Goal: Task Accomplishment & Management: Manage account settings

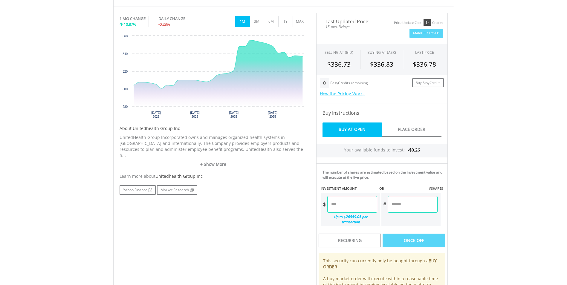
scroll to position [149, 0]
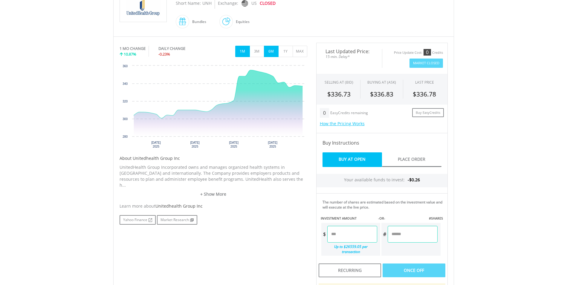
click at [269, 52] on button "6M" at bounding box center [271, 51] width 15 height 11
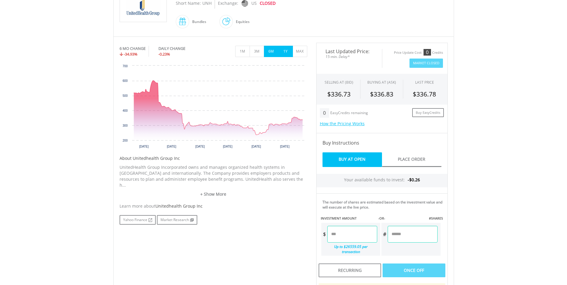
click at [287, 53] on button "1Y" at bounding box center [285, 51] width 15 height 11
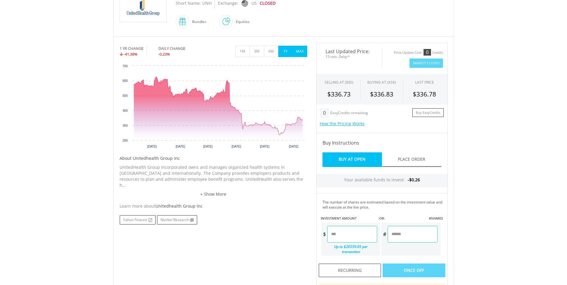
click at [297, 52] on button "MAX" at bounding box center [300, 51] width 15 height 11
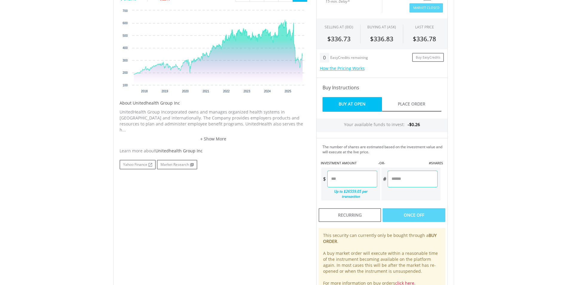
scroll to position [0, 0]
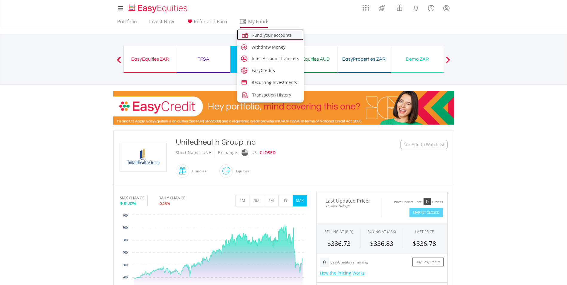
click at [267, 36] on span "Fund your accounts" at bounding box center [271, 35] width 39 height 6
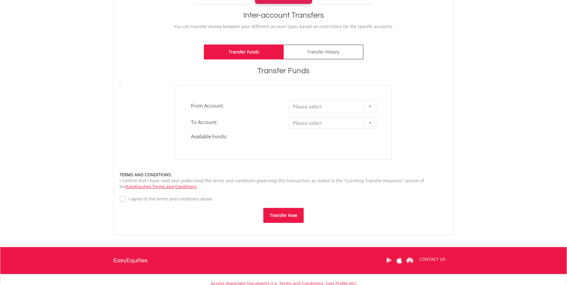
scroll to position [120, 0]
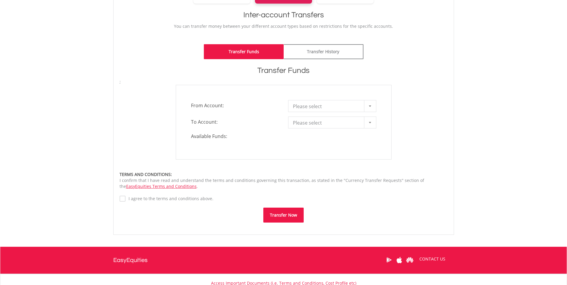
click at [329, 108] on span "Please select" at bounding box center [328, 106] width 70 height 12
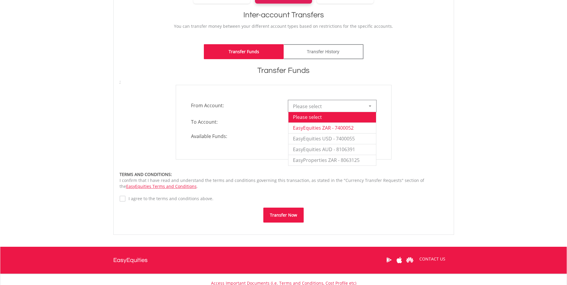
click at [332, 123] on li "EasyEquities ZAR - 7400052" at bounding box center [332, 128] width 88 height 11
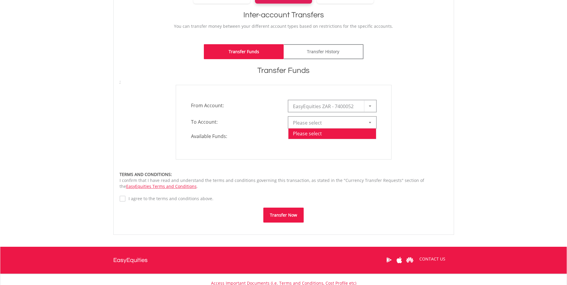
click at [332, 123] on span "Please select" at bounding box center [328, 123] width 70 height 12
click at [339, 156] on li "EasyEquities USD - 7400055" at bounding box center [332, 155] width 88 height 11
type input "*"
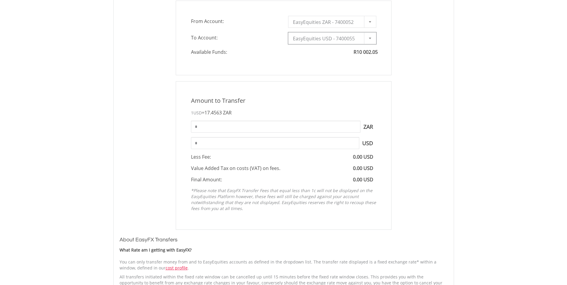
scroll to position [209, 0]
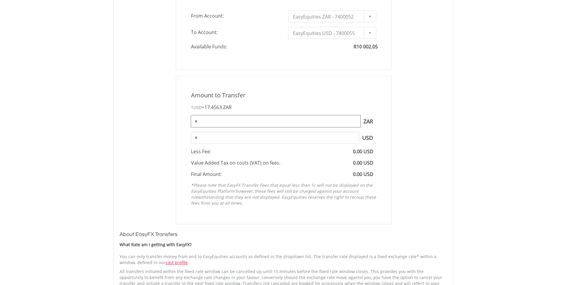
drag, startPoint x: 241, startPoint y: 125, endPoint x: 166, endPoint y: 121, distance: 74.8
click at [166, 121] on div "Amount to Transfer 1 USD = 17.4563 ZAR * ZAR You can transfer funds into your o…" at bounding box center [283, 150] width 337 height 149
type input "*****"
type input "******"
click at [288, 97] on div "Amount to Transfer" at bounding box center [284, 95] width 194 height 9
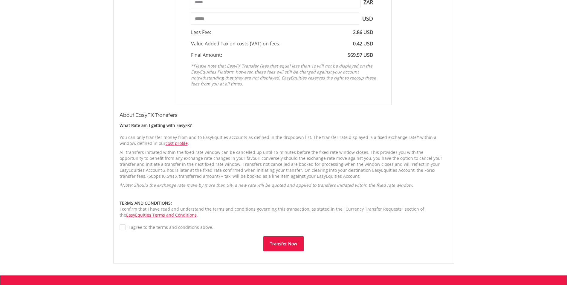
scroll to position [329, 0]
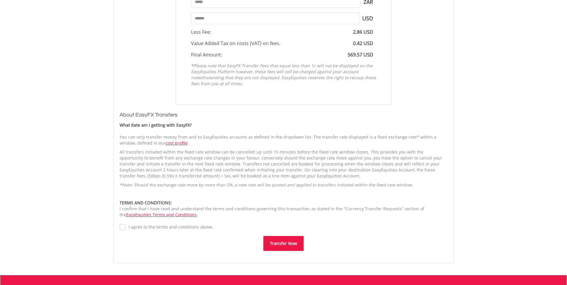
click at [282, 242] on button "Transfer Now" at bounding box center [283, 243] width 40 height 15
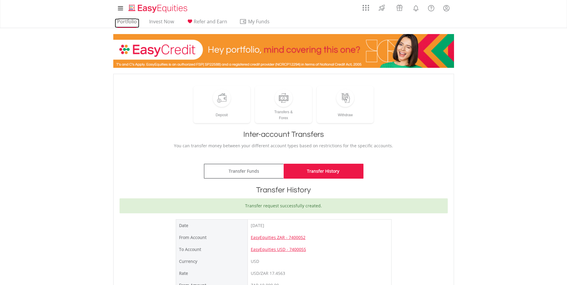
click at [132, 21] on link "Portfolio" at bounding box center [127, 23] width 25 height 9
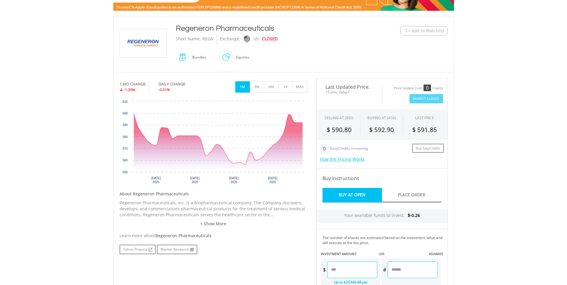
scroll to position [120, 0]
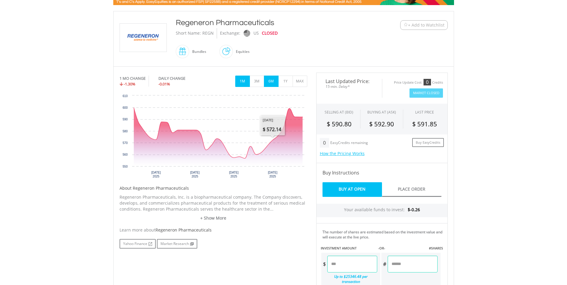
click at [270, 82] on button "6M" at bounding box center [271, 81] width 15 height 11
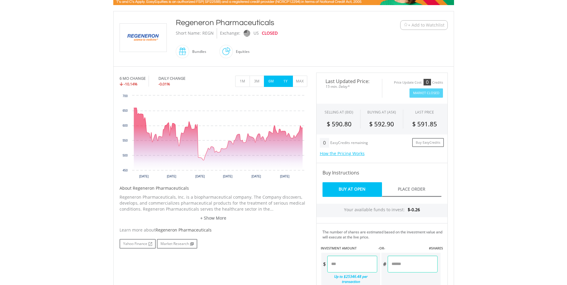
click at [282, 81] on button "1Y" at bounding box center [285, 81] width 15 height 11
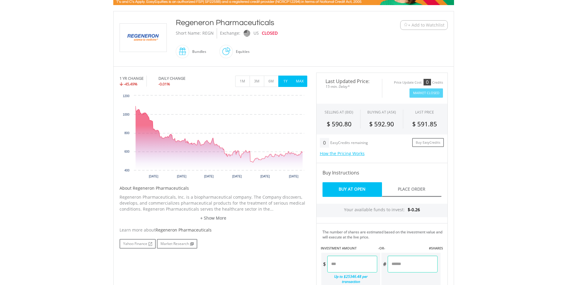
click at [298, 82] on button "MAX" at bounding box center [300, 81] width 15 height 11
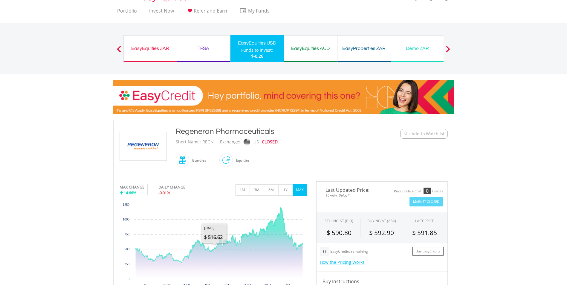
scroll to position [0, 0]
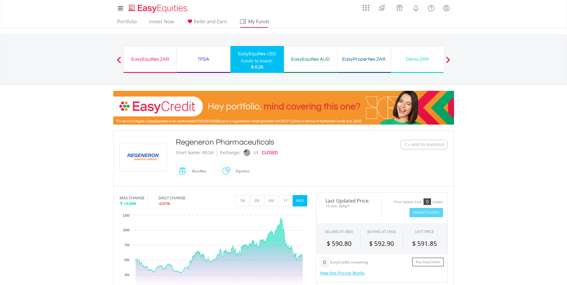
drag, startPoint x: 253, startPoint y: 58, endPoint x: 260, endPoint y: 21, distance: 37.1
click at [253, 58] on div "EasyEquities USD" at bounding box center [257, 54] width 46 height 8
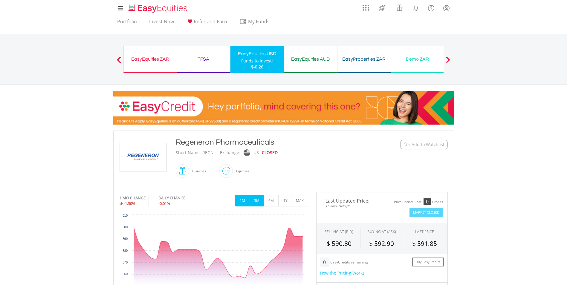
click at [256, 197] on button "3M" at bounding box center [257, 200] width 15 height 11
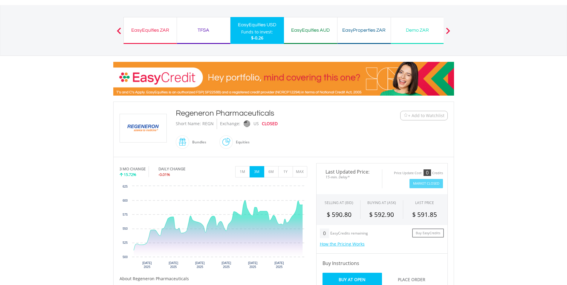
scroll to position [90, 0]
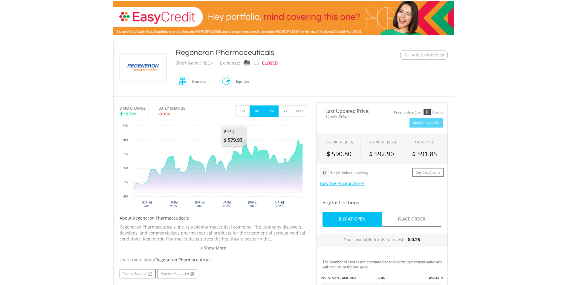
click at [276, 110] on button "6M" at bounding box center [271, 111] width 15 height 11
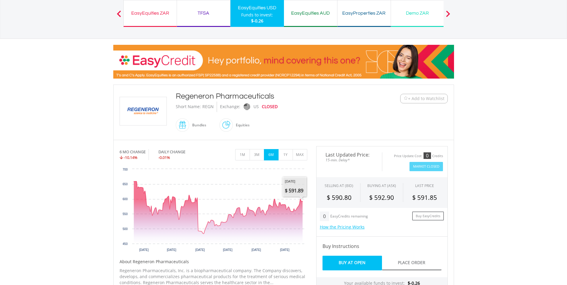
scroll to position [0, 0]
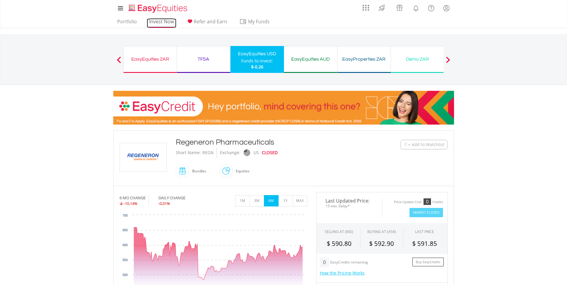
click at [163, 22] on link "Invest Now" at bounding box center [162, 23] width 30 height 9
